Goal: Transaction & Acquisition: Purchase product/service

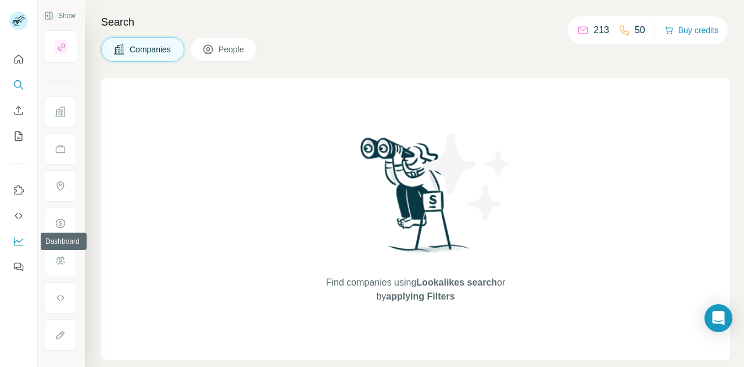
click at [15, 240] on icon "Dashboard" at bounding box center [19, 241] width 12 height 12
click at [679, 29] on button "Buy credits" at bounding box center [691, 30] width 54 height 16
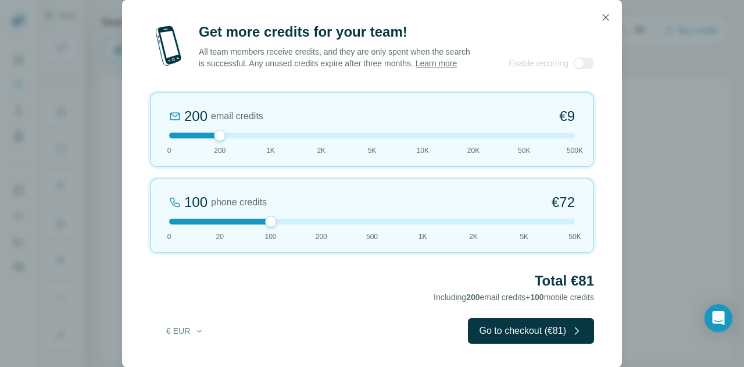
drag, startPoint x: 220, startPoint y: 223, endPoint x: 263, endPoint y: 222, distance: 42.4
click at [263, 222] on div at bounding box center [372, 222] width 406 height 6
click at [189, 331] on button "€ EUR" at bounding box center [185, 330] width 54 height 21
click at [181, 361] on span "$ USD" at bounding box center [172, 357] width 24 height 12
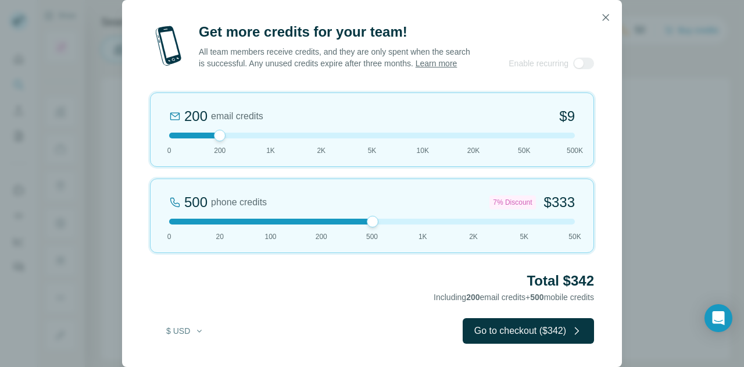
drag, startPoint x: 267, startPoint y: 220, endPoint x: 371, endPoint y: 225, distance: 104.2
click at [371, 225] on div at bounding box center [373, 222] width 12 height 12
drag, startPoint x: 213, startPoint y: 137, endPoint x: 161, endPoint y: 132, distance: 52.5
click at [160, 132] on div "200 email credits $9 0 200 1K 2K 5K 10K 20K 50K 500K" at bounding box center [372, 129] width 444 height 74
drag, startPoint x: 171, startPoint y: 132, endPoint x: 253, endPoint y: 140, distance: 82.3
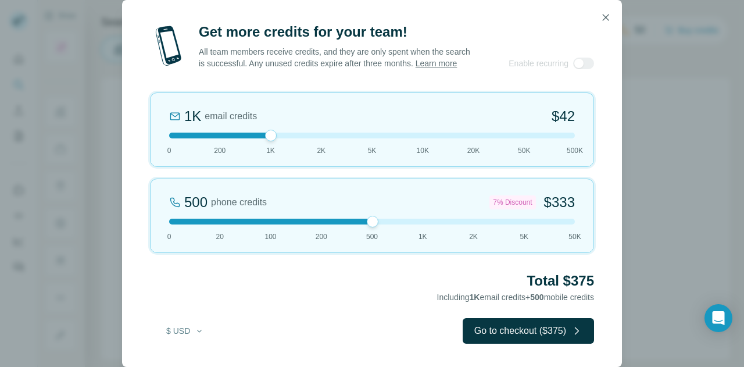
click at [253, 140] on div "1K email credits $42 0 200 1K 2K 5K 10K 20K 50K 500K" at bounding box center [372, 129] width 444 height 74
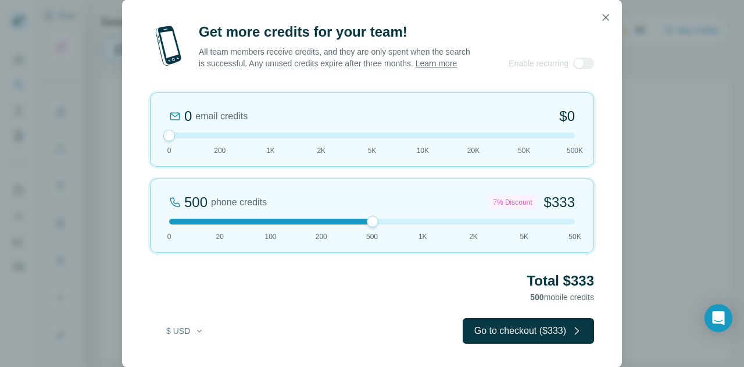
drag, startPoint x: 273, startPoint y: 135, endPoint x: 146, endPoint y: 149, distance: 127.5
click at [146, 149] on div "Get more credits for your team! All team members receive credits, and they are …" at bounding box center [372, 195] width 500 height 344
click at [600, 12] on icon "button" at bounding box center [606, 18] width 12 height 12
